Goal: Download file/media

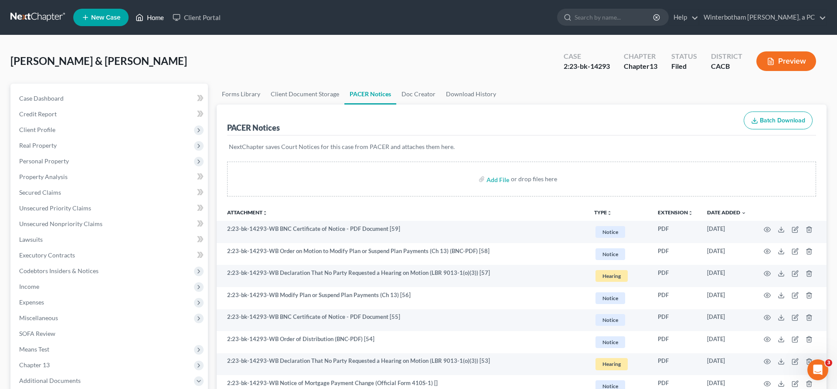
click at [131, 14] on link "Home" at bounding box center [149, 18] width 37 height 16
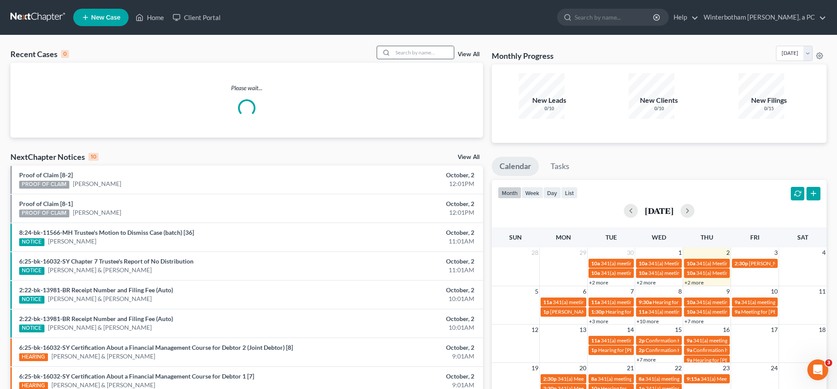
click at [444, 46] on input "search" at bounding box center [423, 52] width 61 height 13
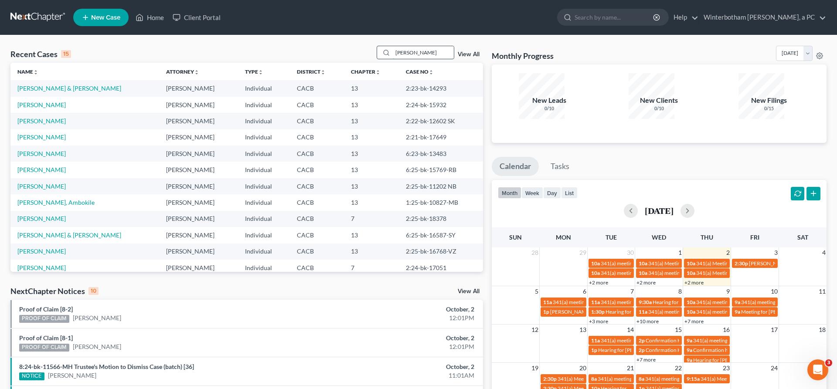
type input "[PERSON_NAME]"
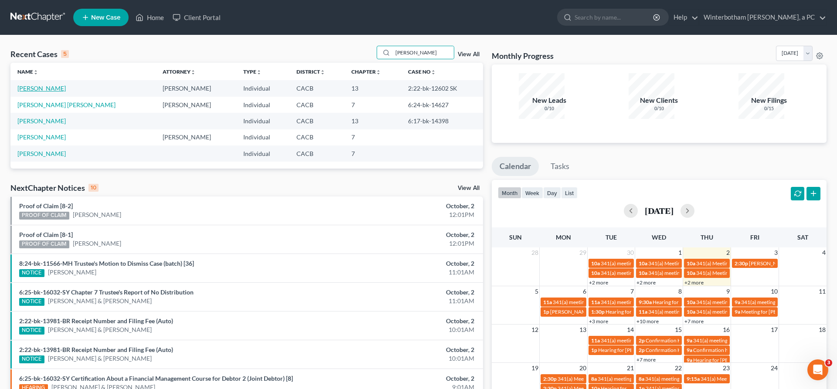
click at [39, 85] on link "[PERSON_NAME]" at bounding box center [41, 88] width 48 height 7
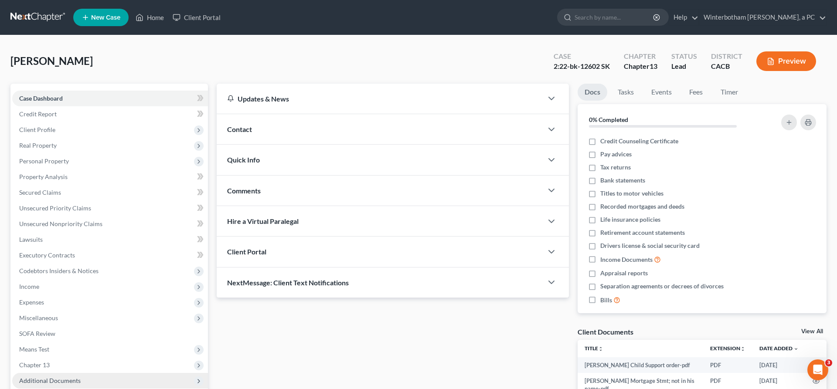
click at [47, 377] on span "Additional Documents" at bounding box center [49, 380] width 61 height 7
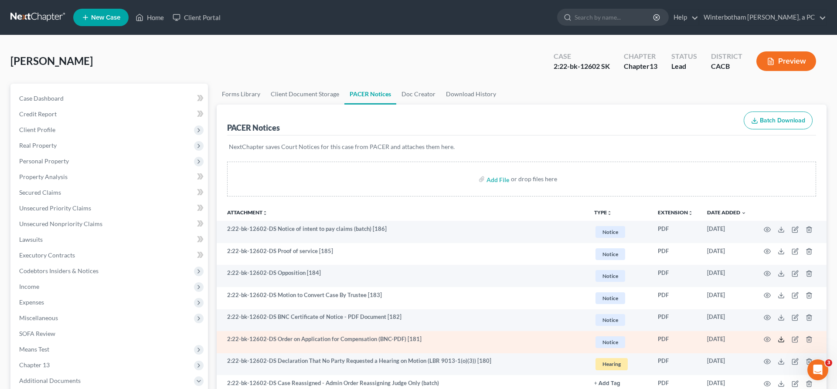
click at [785, 336] on icon at bounding box center [781, 339] width 7 height 7
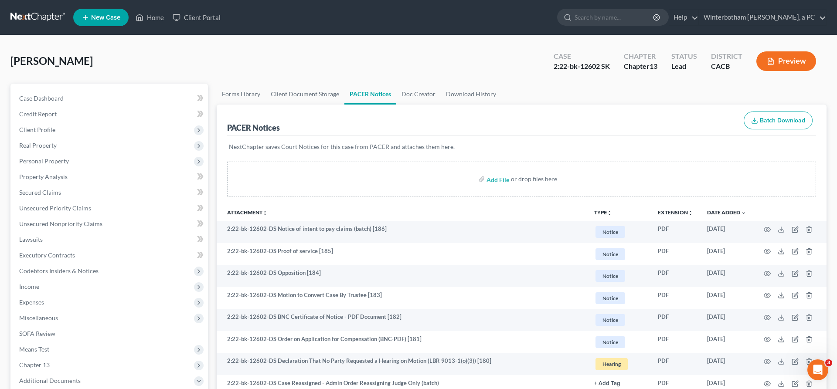
click at [131, 14] on link "Home" at bounding box center [149, 18] width 37 height 16
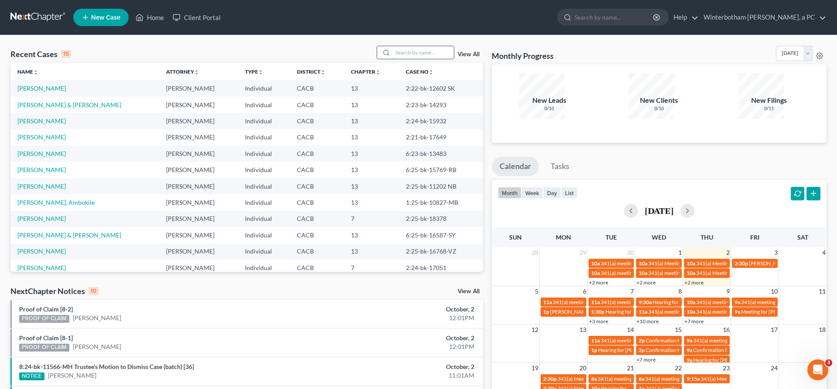
click at [445, 46] on input "search" at bounding box center [423, 52] width 61 height 13
type input "[PERSON_NAME]"
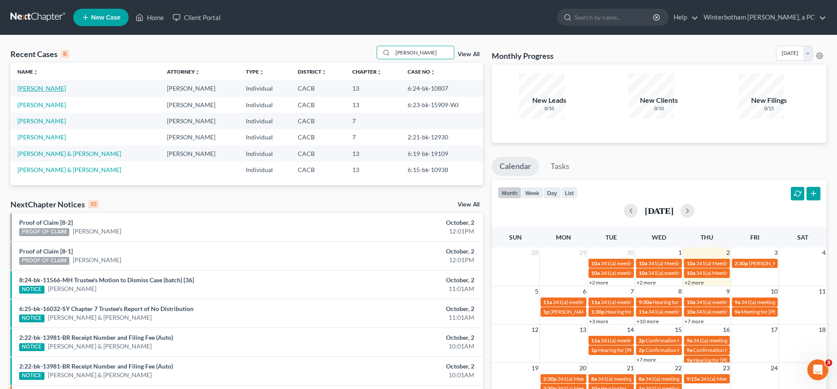
click at [34, 85] on link "[PERSON_NAME]" at bounding box center [41, 88] width 48 height 7
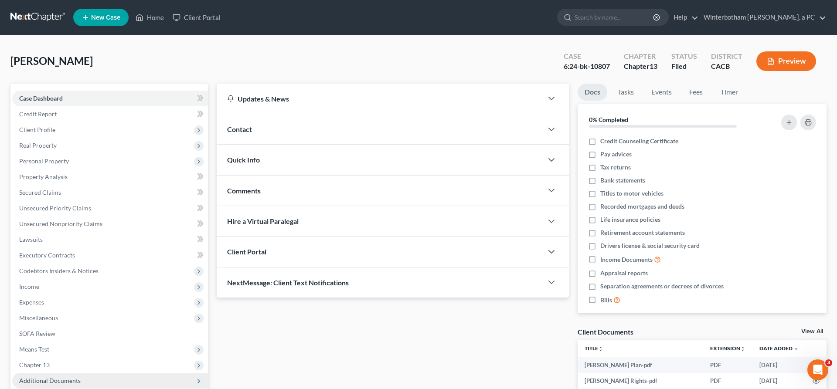
click at [35, 377] on span "Additional Documents" at bounding box center [49, 380] width 61 height 7
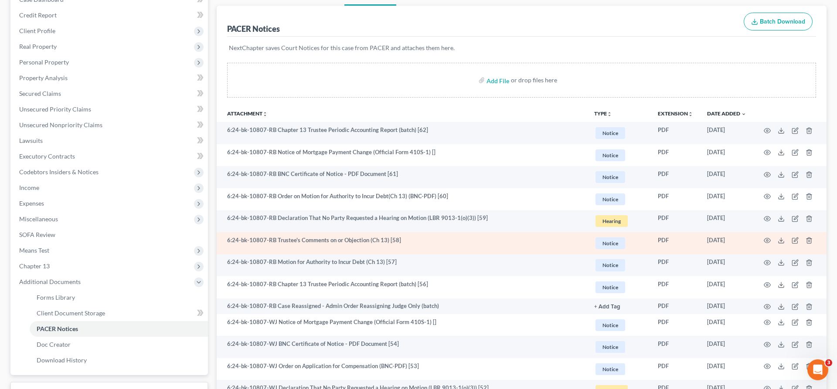
scroll to position [110, 0]
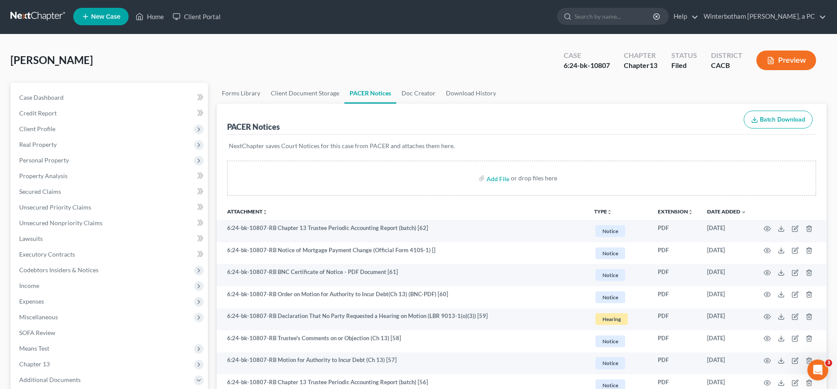
scroll to position [0, 0]
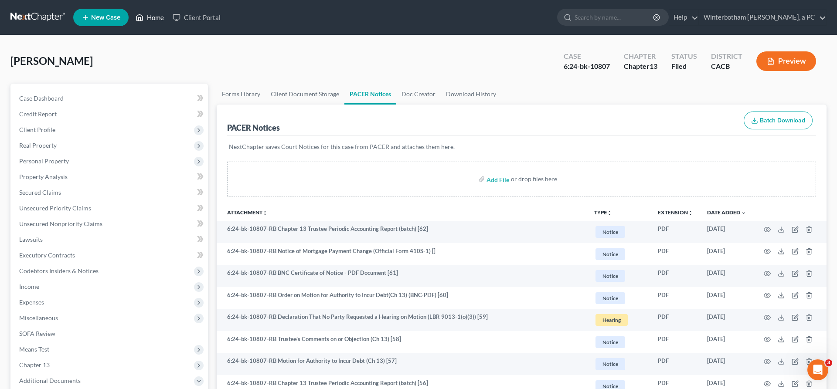
click at [131, 14] on link "Home" at bounding box center [149, 18] width 37 height 16
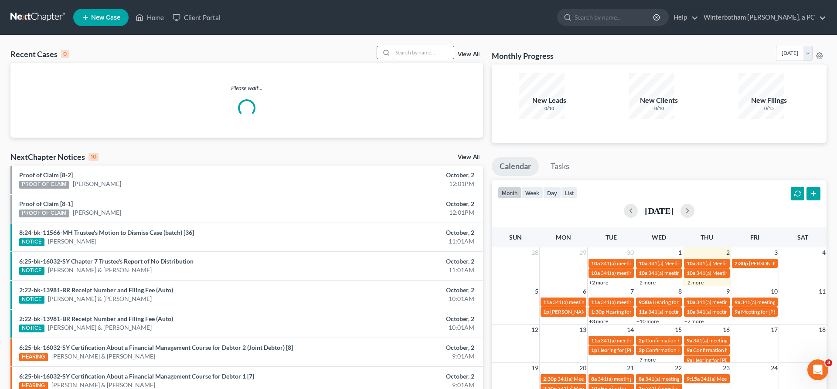
click at [420, 46] on input "search" at bounding box center [423, 52] width 61 height 13
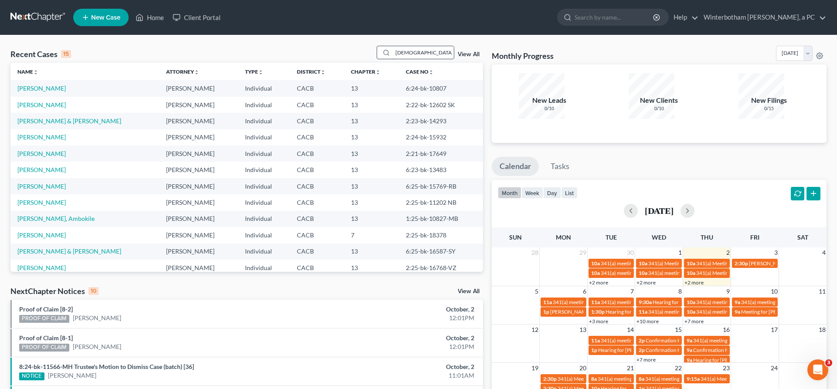
type input "[DEMOGRAPHIC_DATA]"
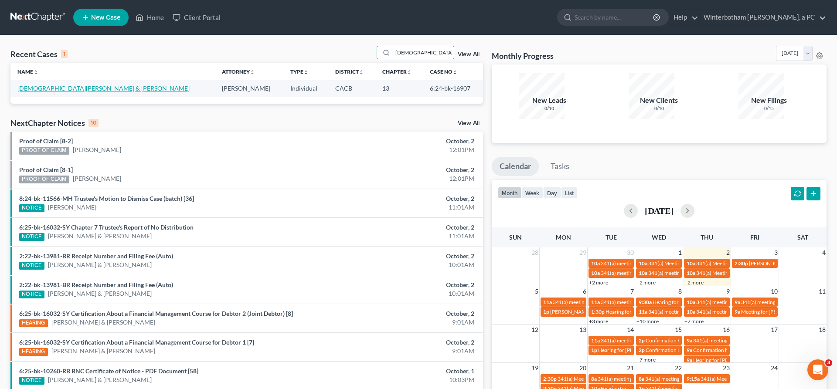
click at [27, 85] on link "[DEMOGRAPHIC_DATA][PERSON_NAME] & [PERSON_NAME]" at bounding box center [103, 88] width 172 height 7
